Goal: Register for event/course

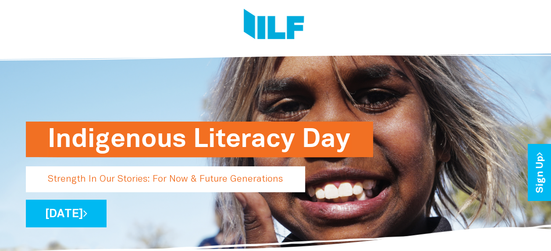
click at [322, 224] on p "[DATE]" at bounding box center [275, 213] width 499 height 28
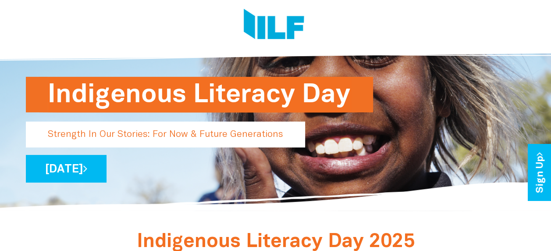
scroll to position [88, 0]
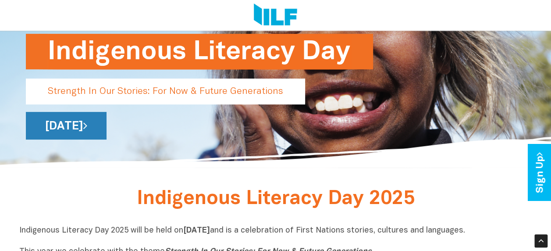
click at [106, 125] on link "[DATE]" at bounding box center [66, 126] width 81 height 28
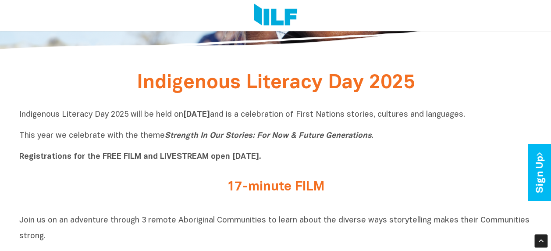
scroll to position [175, 0]
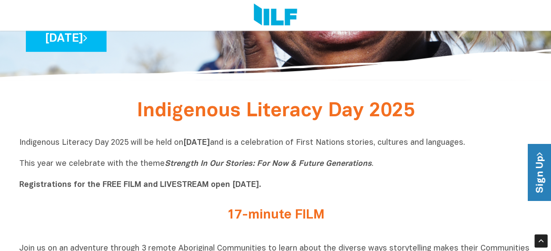
click at [529, 167] on link "Sign Up" at bounding box center [539, 172] width 25 height 57
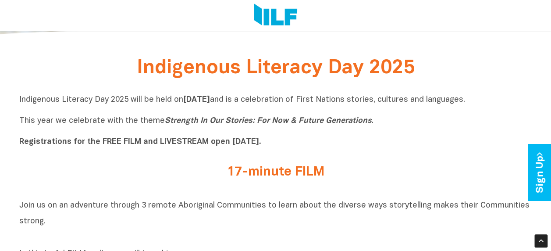
scroll to position [209, 0]
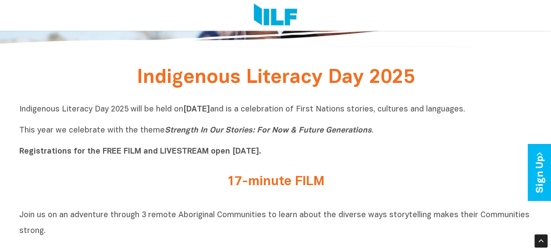
click at [260, 184] on h2 "17-minute FILM" at bounding box center [275, 181] width 329 height 14
click at [308, 181] on h2 "17-minute FILM" at bounding box center [275, 181] width 329 height 14
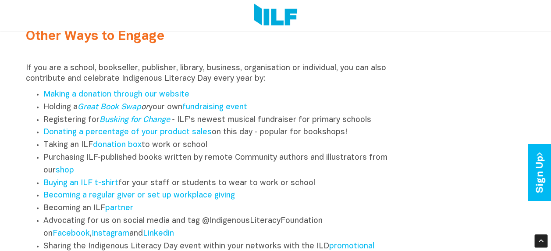
scroll to position [1095, 0]
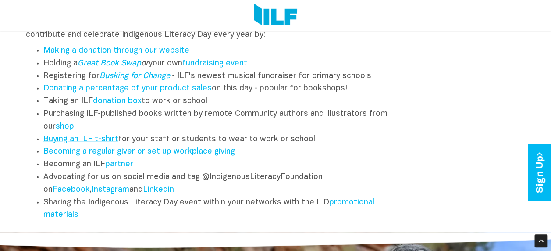
click at [78, 143] on link "Buying an ILF t-shirt" at bounding box center [80, 138] width 75 height 7
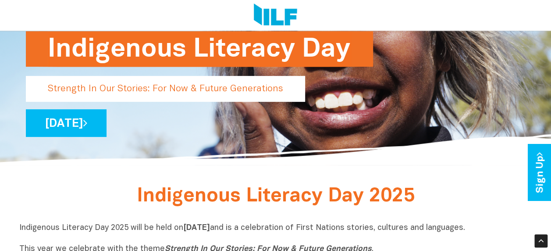
scroll to position [0, 0]
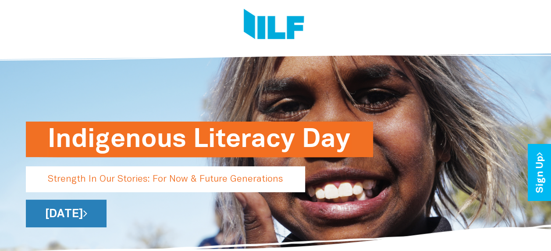
click at [106, 214] on link "[DATE]" at bounding box center [66, 213] width 81 height 28
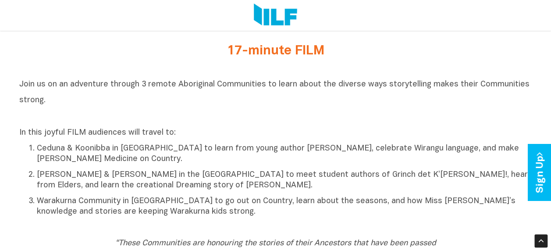
scroll to position [350, 0]
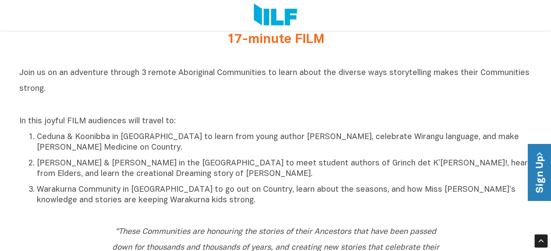
click at [541, 161] on link "Sign Up" at bounding box center [539, 172] width 25 height 57
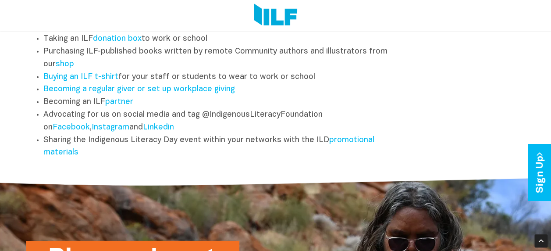
scroll to position [1183, 0]
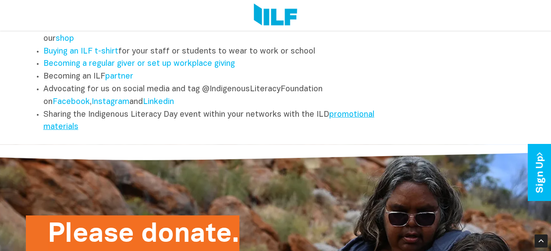
click at [352, 118] on link "promotional materials" at bounding box center [208, 121] width 331 height 20
